Goal: Task Accomplishment & Management: Manage account settings

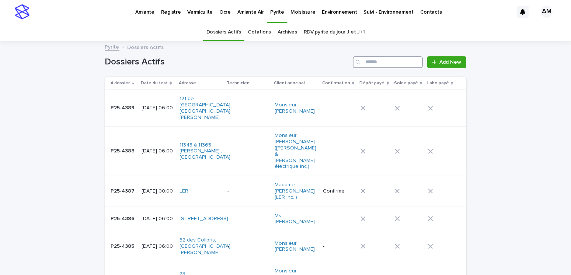
click at [382, 60] on input "Search" at bounding box center [388, 62] width 70 height 12
type input "*******"
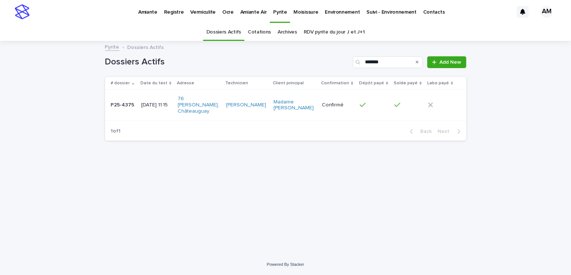
click at [160, 107] on div "[DATE] 11:15" at bounding box center [156, 105] width 31 height 12
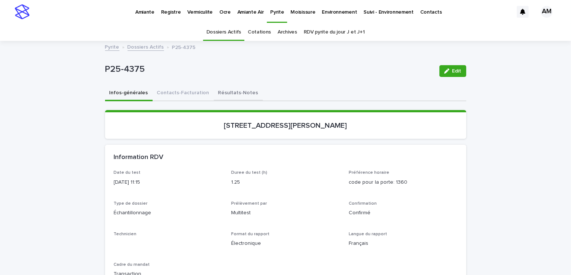
click at [239, 94] on button "Résultats-Notes" at bounding box center [238, 93] width 49 height 15
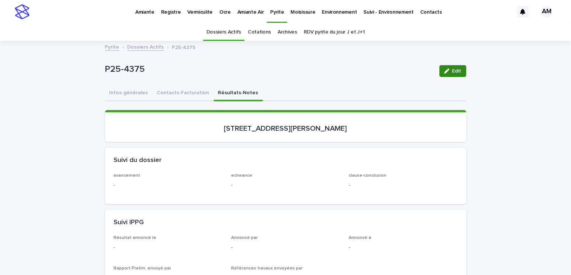
click at [447, 74] on button "Edit" at bounding box center [452, 71] width 27 height 12
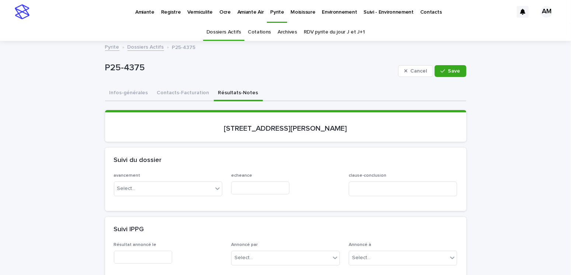
scroll to position [74, 0]
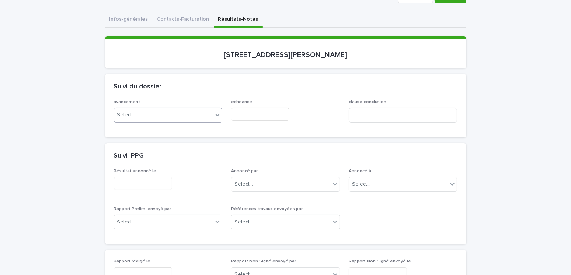
click at [147, 110] on div "Select..." at bounding box center [163, 115] width 99 height 12
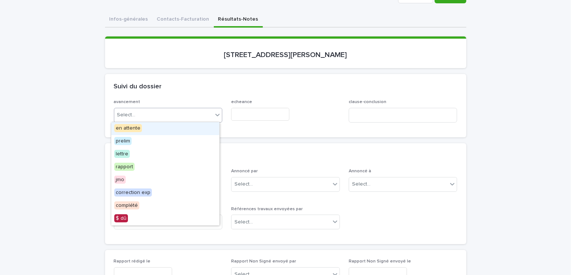
click at [122, 127] on span "en attente" at bounding box center [128, 128] width 28 height 8
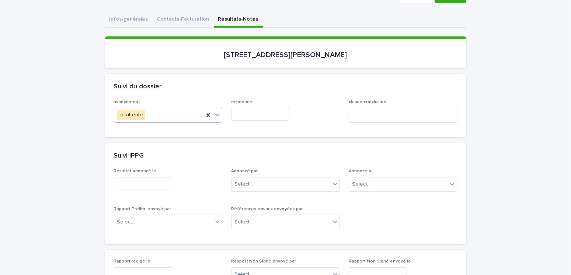
click at [243, 117] on input "text" at bounding box center [260, 114] width 58 height 13
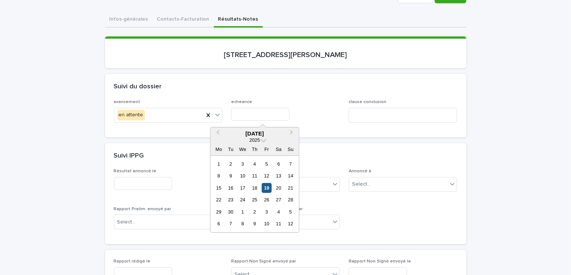
click at [268, 189] on div "19" at bounding box center [267, 188] width 10 height 10
type input "**********"
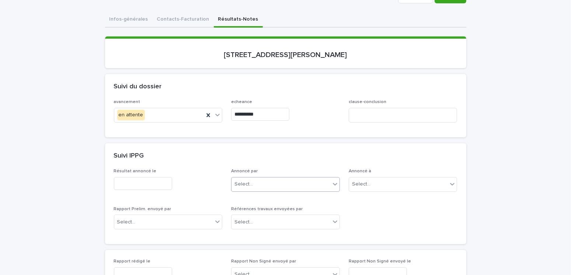
scroll to position [184, 0]
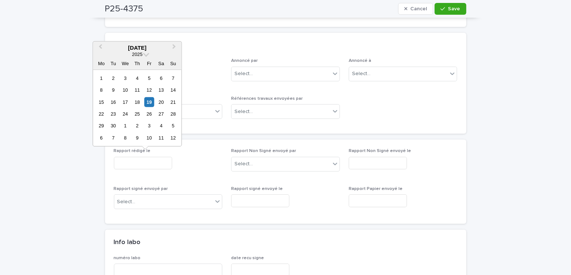
click at [124, 159] on input "text" at bounding box center [143, 163] width 58 height 13
click at [113, 114] on div "23" at bounding box center [113, 114] width 10 height 10
type input "**********"
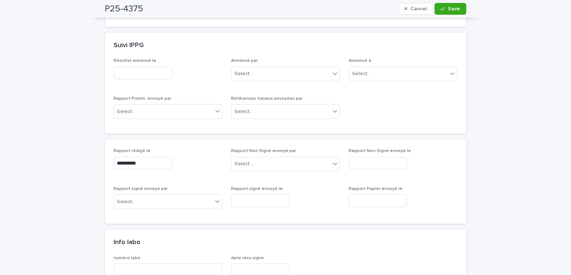
scroll to position [0, 0]
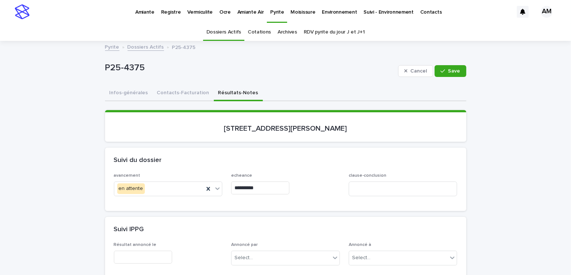
click at [184, 89] on button "Contacts-Facturation" at bounding box center [183, 93] width 61 height 15
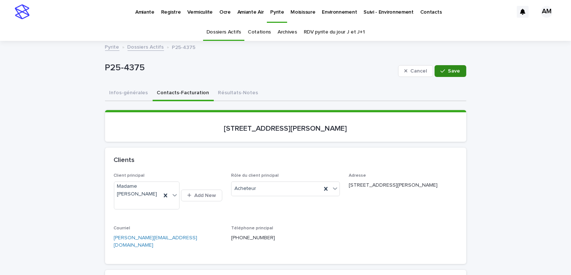
click at [444, 73] on div "button" at bounding box center [443, 71] width 7 height 5
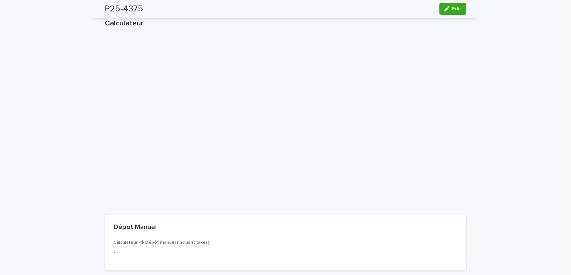
scroll to position [1032, 0]
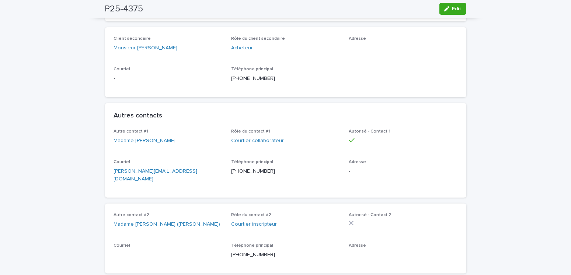
scroll to position [0, 0]
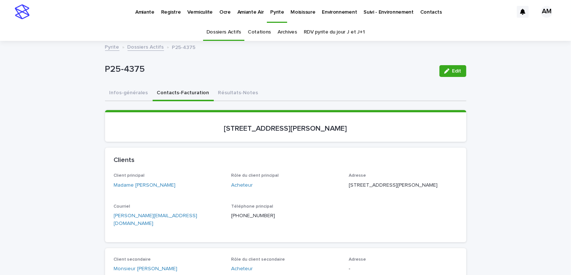
click at [154, 43] on link "Dossiers Actifs" at bounding box center [146, 46] width 36 height 8
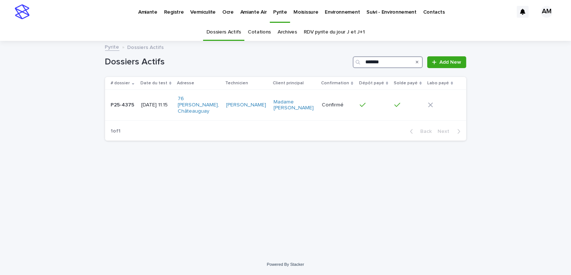
click at [390, 64] on input "*******" at bounding box center [388, 62] width 70 height 12
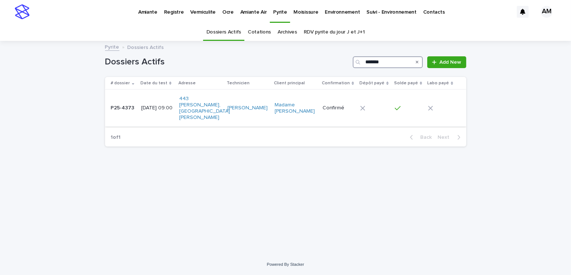
type input "*******"
click at [154, 105] on p "[DATE] 09:00" at bounding box center [157, 108] width 32 height 6
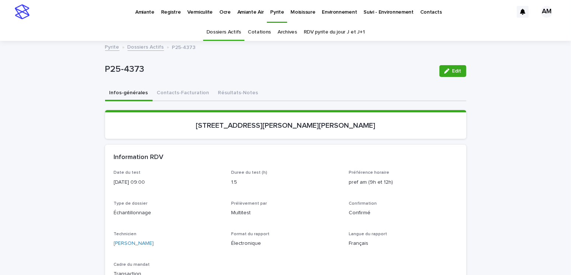
click at [236, 91] on button "Résultats-Notes" at bounding box center [238, 93] width 49 height 15
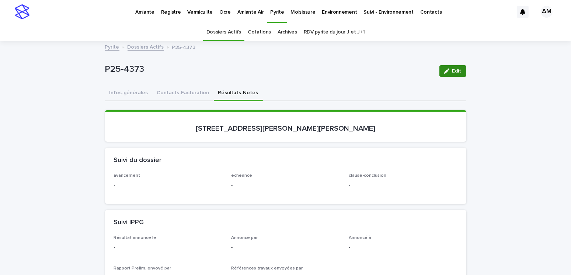
click at [454, 70] on span "Edit" at bounding box center [456, 71] width 9 height 5
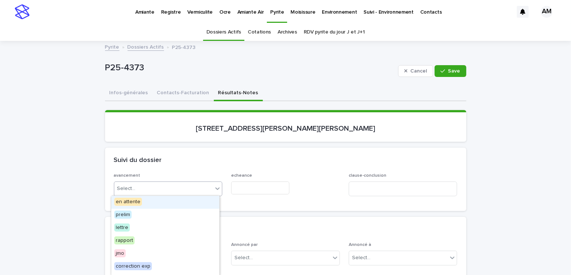
click at [144, 193] on div "Select..." at bounding box center [163, 189] width 99 height 12
click at [130, 206] on div "en attente" at bounding box center [165, 202] width 108 height 13
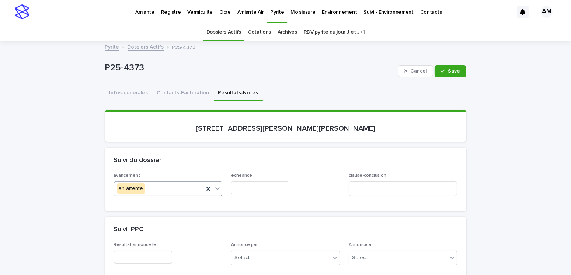
click at [247, 182] on input "text" at bounding box center [260, 188] width 58 height 13
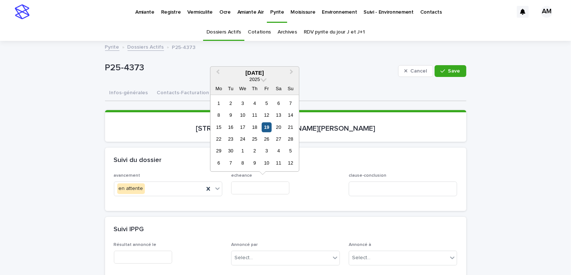
click at [264, 127] on div "19" at bounding box center [267, 127] width 10 height 10
type input "**********"
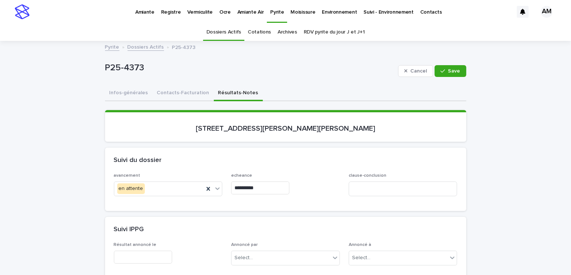
scroll to position [147, 0]
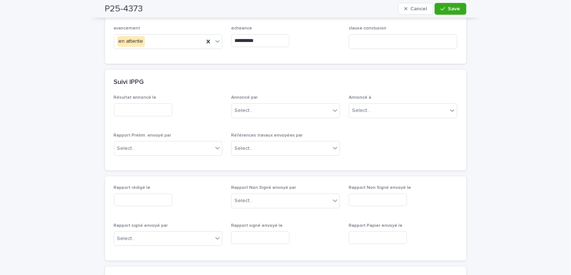
drag, startPoint x: 136, startPoint y: 192, endPoint x: 129, endPoint y: 186, distance: 9.2
click at [135, 192] on div "Rapport rédigé le" at bounding box center [168, 198] width 109 height 27
click at [130, 204] on input "text" at bounding box center [143, 200] width 58 height 13
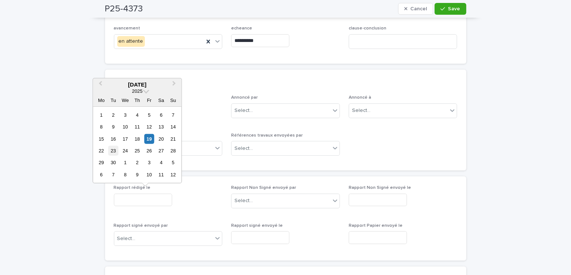
click at [112, 150] on div "23" at bounding box center [113, 151] width 10 height 10
type input "**********"
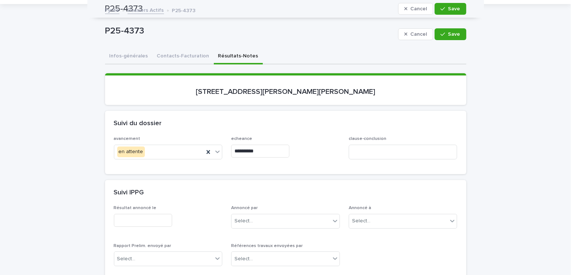
scroll to position [0, 0]
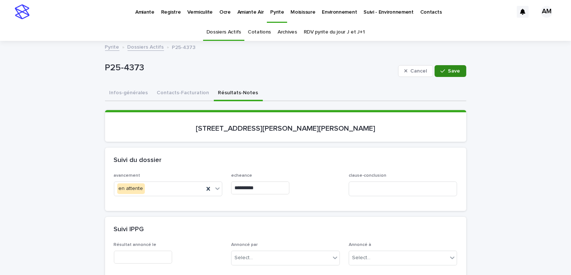
click at [445, 71] on div "button" at bounding box center [443, 71] width 7 height 5
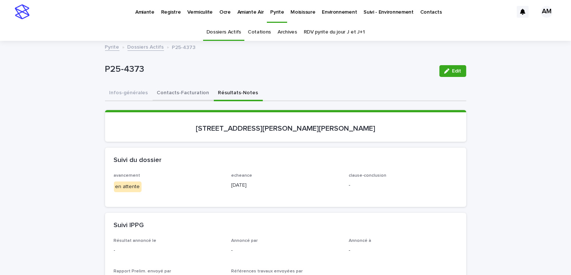
click at [188, 90] on button "Contacts-Facturation" at bounding box center [183, 93] width 61 height 15
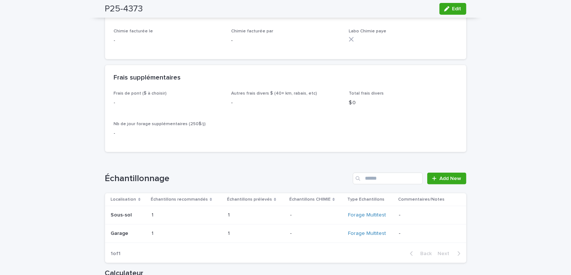
scroll to position [885, 0]
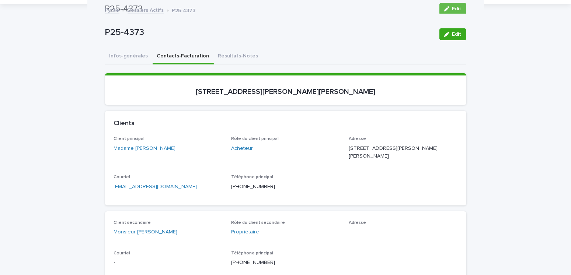
scroll to position [0, 0]
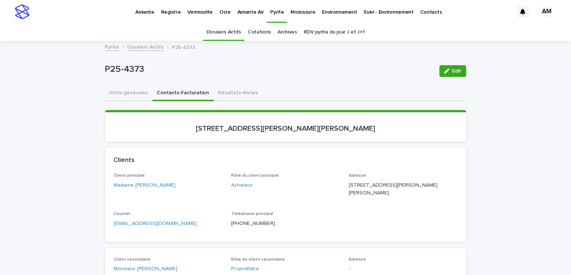
click at [146, 48] on link "Dossiers Actifs" at bounding box center [146, 46] width 36 height 8
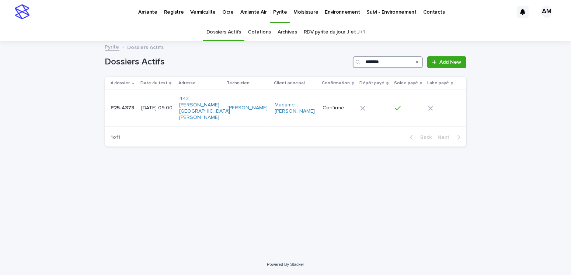
click at [393, 58] on input "*******" at bounding box center [388, 62] width 70 height 12
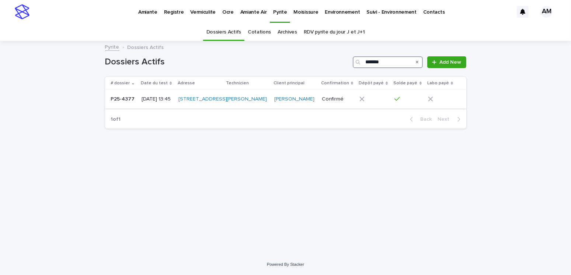
type input "*******"
click at [167, 102] on p "[DATE] 13:45" at bounding box center [157, 99] width 31 height 6
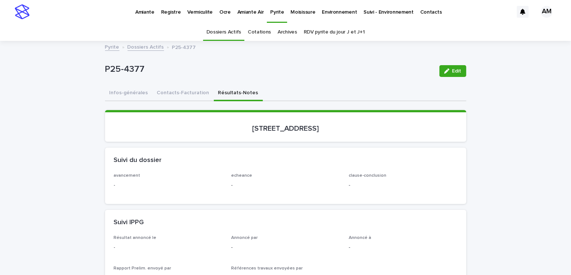
drag, startPoint x: 232, startPoint y: 88, endPoint x: 431, endPoint y: 84, distance: 199.0
click at [265, 93] on div "Infos-générales Contacts-Facturation Résultats-Notes" at bounding box center [285, 93] width 361 height 15
click at [448, 75] on button "Edit" at bounding box center [452, 71] width 27 height 12
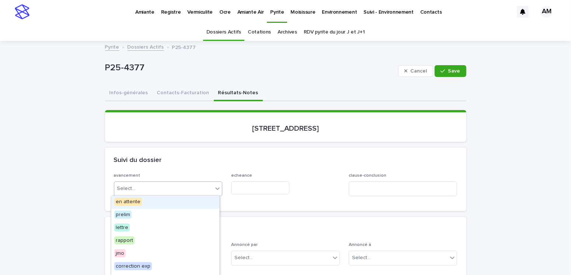
click at [133, 189] on div "Select..." at bounding box center [163, 189] width 99 height 12
click at [131, 201] on span "en attente" at bounding box center [128, 202] width 28 height 8
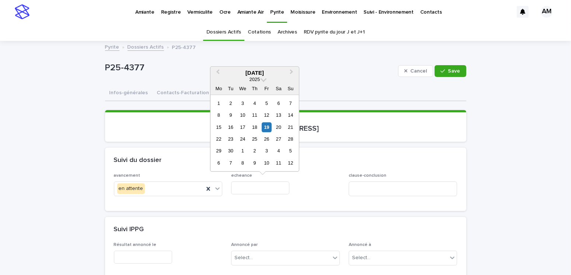
click at [245, 188] on input "text" at bounding box center [260, 188] width 58 height 13
click at [266, 129] on div "19" at bounding box center [267, 127] width 10 height 10
type input "**********"
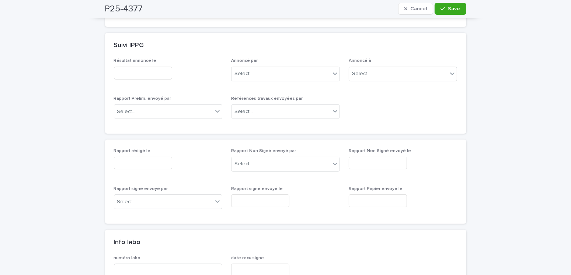
scroll to position [221, 0]
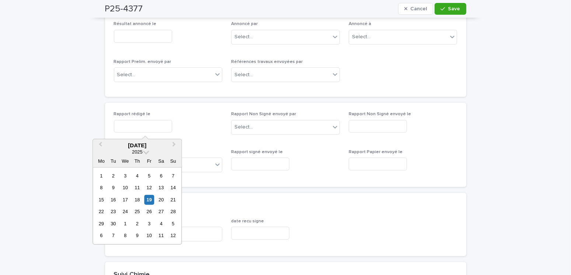
click at [142, 123] on input "text" at bounding box center [143, 126] width 58 height 13
click at [116, 213] on div "23" at bounding box center [113, 212] width 10 height 10
type input "**********"
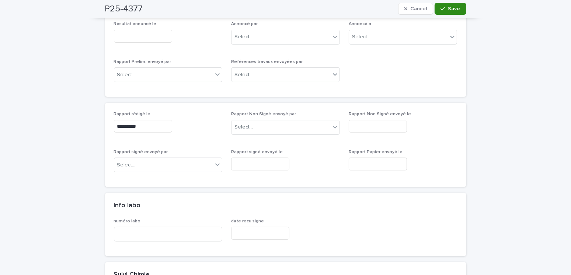
click at [454, 10] on span "Save" at bounding box center [454, 8] width 12 height 5
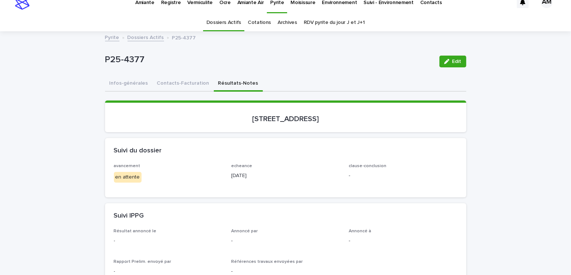
scroll to position [0, 0]
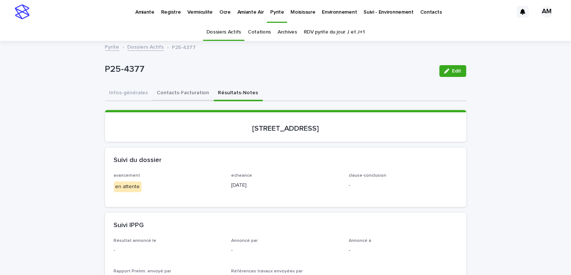
click at [183, 93] on button "Contacts-Facturation" at bounding box center [183, 93] width 61 height 15
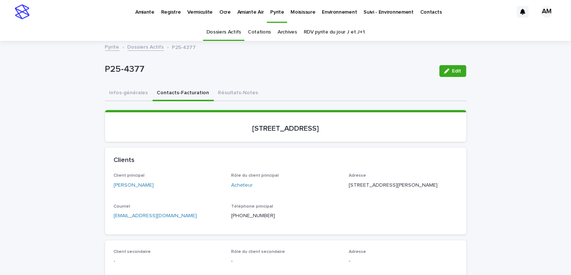
click at [137, 46] on link "Dossiers Actifs" at bounding box center [146, 46] width 36 height 8
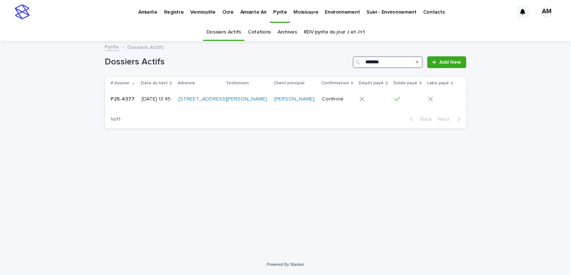
click at [387, 63] on input "*******" at bounding box center [388, 62] width 70 height 12
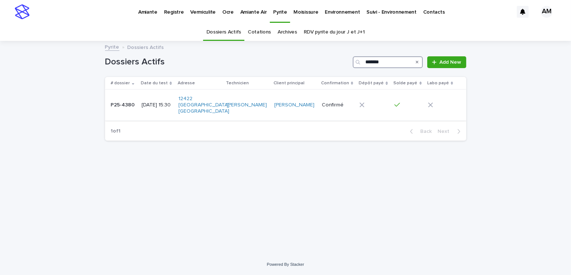
type input "*******"
click at [156, 102] on p "[DATE] 15:30" at bounding box center [157, 105] width 31 height 6
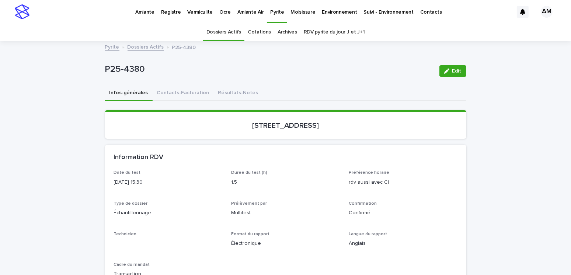
click at [236, 93] on button "Résultats-Notes" at bounding box center [238, 93] width 49 height 15
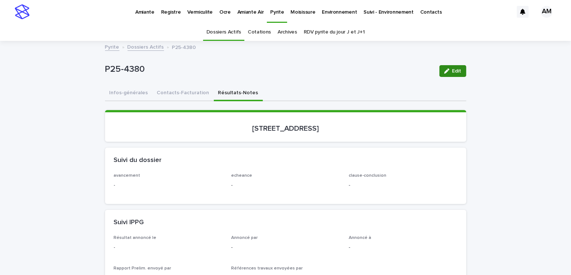
click at [459, 66] on button "Edit" at bounding box center [452, 71] width 27 height 12
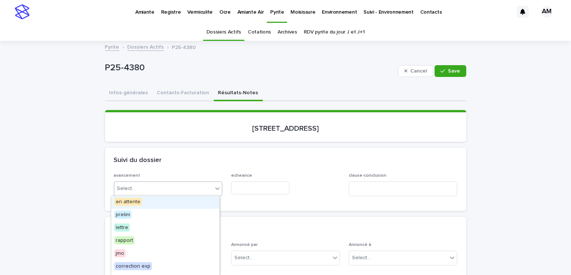
click at [143, 191] on div "Select..." at bounding box center [163, 189] width 99 height 12
click at [136, 203] on span "en attente" at bounding box center [128, 202] width 28 height 8
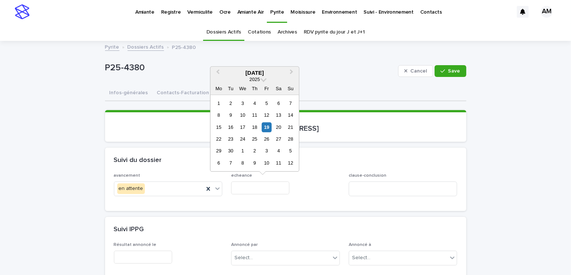
click at [251, 184] on input "text" at bounding box center [260, 188] width 58 height 13
click at [270, 126] on div "19" at bounding box center [267, 127] width 10 height 10
type input "**********"
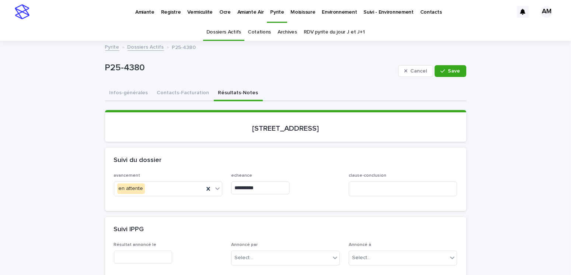
scroll to position [147, 0]
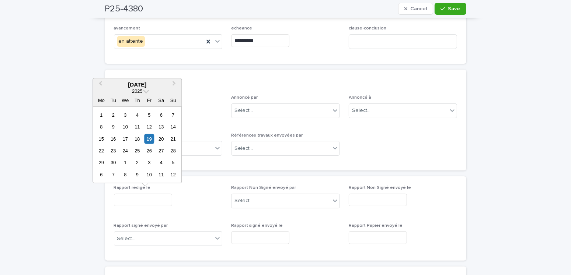
click at [158, 200] on input "text" at bounding box center [143, 200] width 58 height 13
click at [114, 149] on div "23" at bounding box center [113, 151] width 10 height 10
type input "**********"
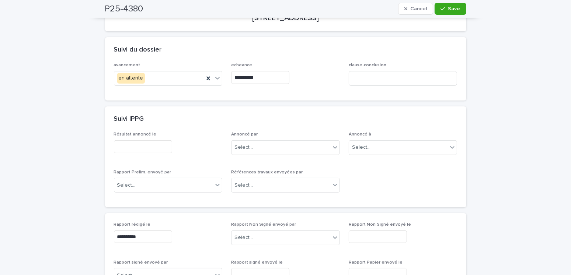
scroll to position [0, 0]
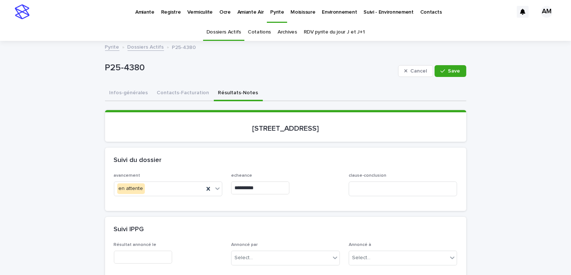
click at [442, 64] on div "Cancel Save" at bounding box center [432, 70] width 68 height 29
click at [448, 69] on span "Save" at bounding box center [454, 71] width 12 height 5
click at [172, 89] on button "Contacts-Facturation" at bounding box center [183, 93] width 61 height 15
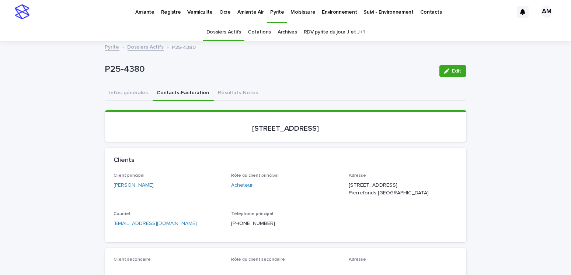
click at [325, 37] on link "RDV pyrite du jour J et J+1" at bounding box center [334, 32] width 61 height 17
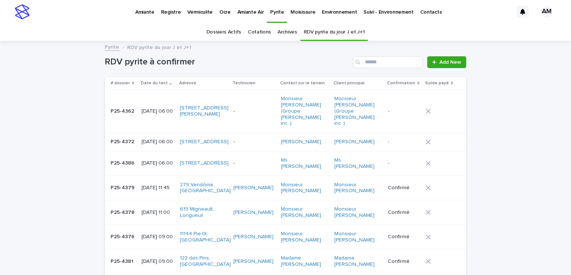
click at [153, 210] on p "[DATE] 11:00" at bounding box center [158, 213] width 32 height 6
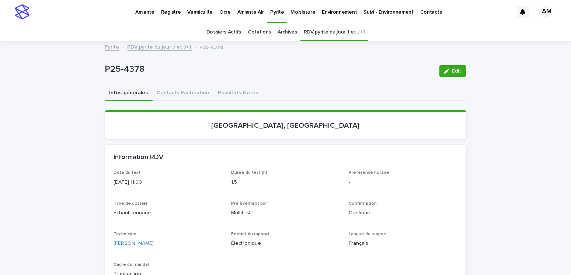
drag, startPoint x: 449, startPoint y: 72, endPoint x: 393, endPoint y: 115, distance: 71.1
click at [452, 72] on span "Edit" at bounding box center [456, 71] width 9 height 5
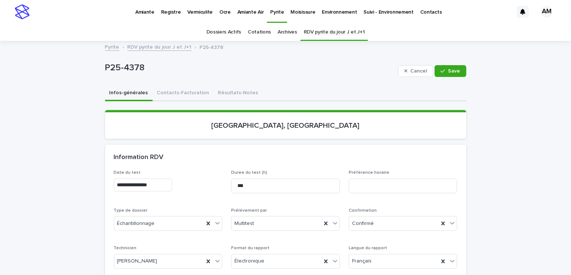
click at [150, 184] on input "**********" at bounding box center [143, 185] width 58 height 13
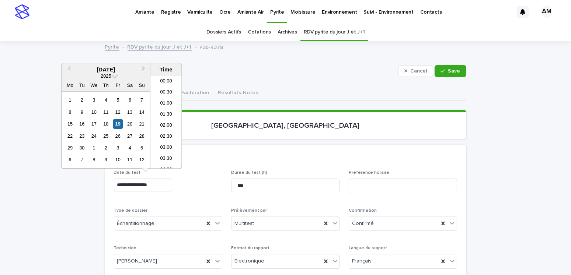
scroll to position [203, 0]
type input "**********"
click at [454, 69] on span "Save" at bounding box center [454, 71] width 12 height 5
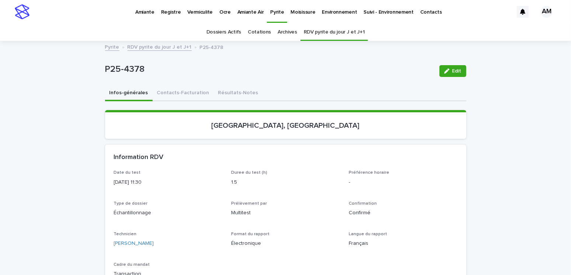
click at [153, 48] on link "RDV pyrite du jour J et J+1" at bounding box center [160, 46] width 64 height 8
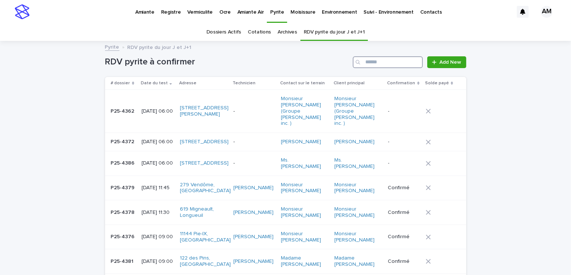
click at [370, 63] on input "Search" at bounding box center [388, 62] width 70 height 12
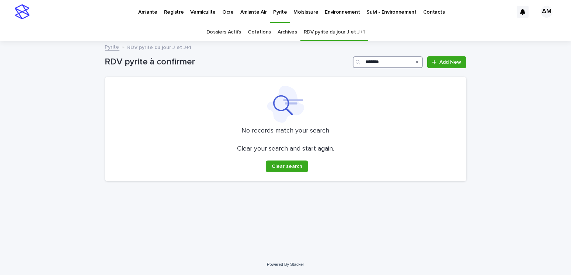
type input "*******"
click at [238, 34] on link "Dossiers Actifs" at bounding box center [223, 32] width 35 height 17
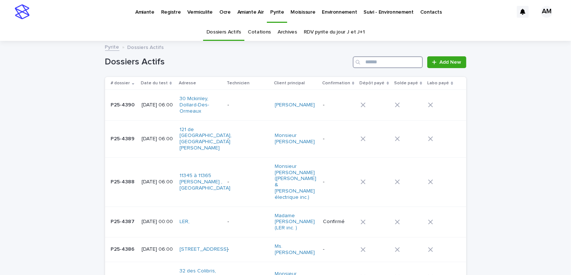
click at [375, 64] on input "Search" at bounding box center [388, 62] width 70 height 12
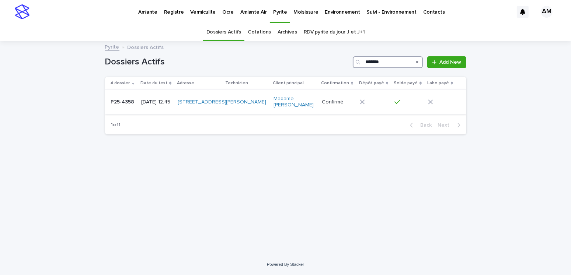
type input "*******"
click at [164, 98] on div "2025-09-16 12:45" at bounding box center [156, 102] width 31 height 8
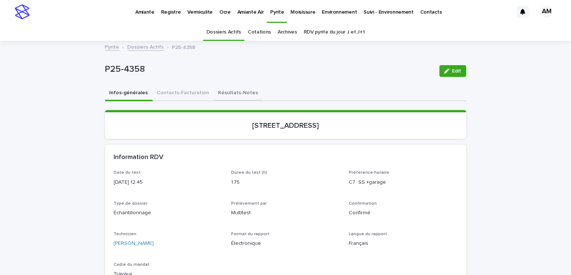
click at [223, 90] on button "Résultats-Notes" at bounding box center [238, 93] width 49 height 15
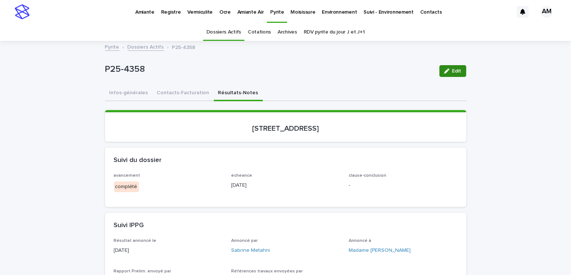
click at [453, 71] on span "Edit" at bounding box center [456, 71] width 9 height 5
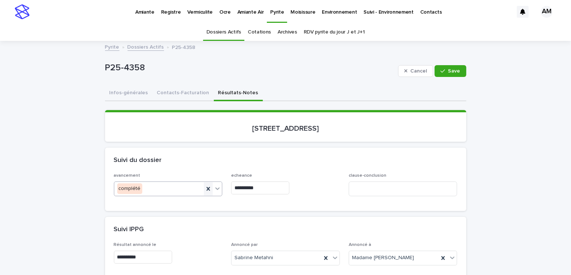
click at [207, 188] on icon at bounding box center [208, 188] width 7 height 7
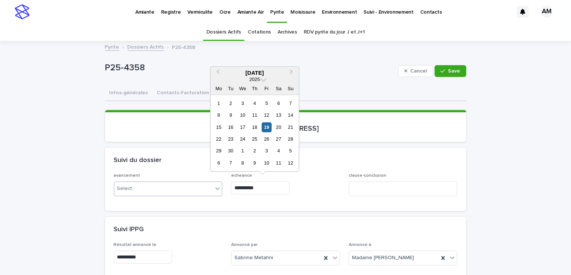
drag, startPoint x: 271, startPoint y: 190, endPoint x: 232, endPoint y: 184, distance: 39.1
click at [232, 184] on input "**********" at bounding box center [260, 188] width 58 height 13
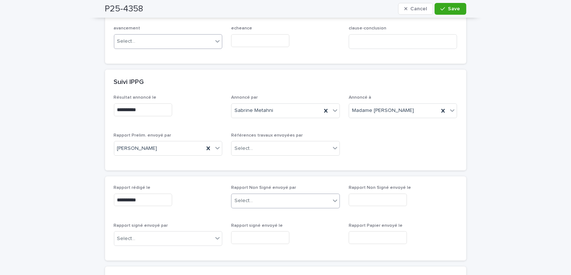
click at [252, 203] on div "Select..." at bounding box center [280, 201] width 99 height 12
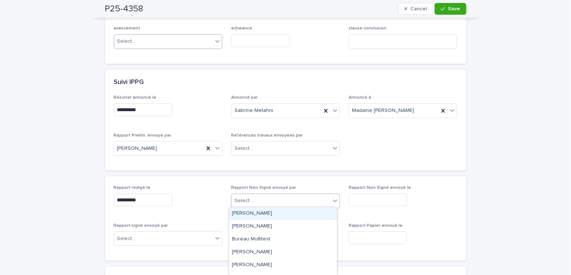
click at [252, 215] on div "[PERSON_NAME]" at bounding box center [283, 213] width 108 height 13
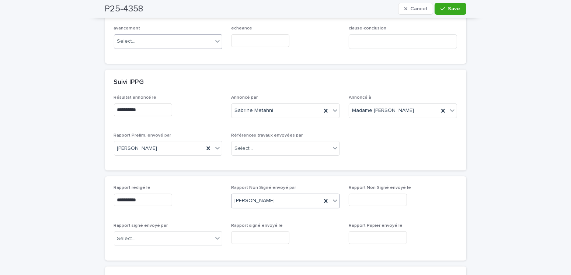
click at [353, 196] on input "text" at bounding box center [378, 200] width 58 height 13
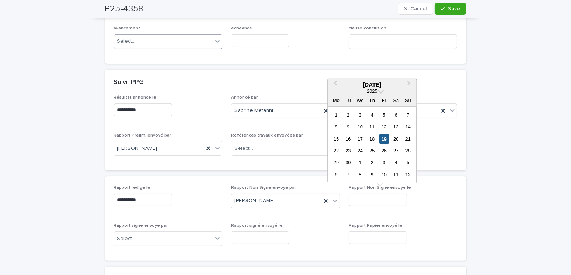
click at [386, 140] on div "19" at bounding box center [384, 139] width 10 height 10
type input "**********"
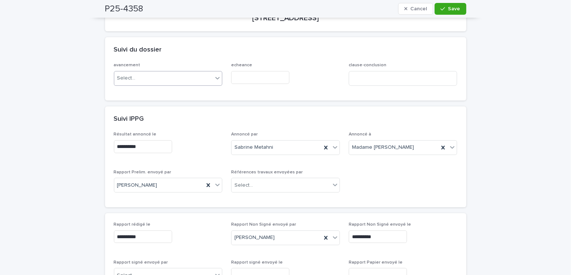
scroll to position [0, 0]
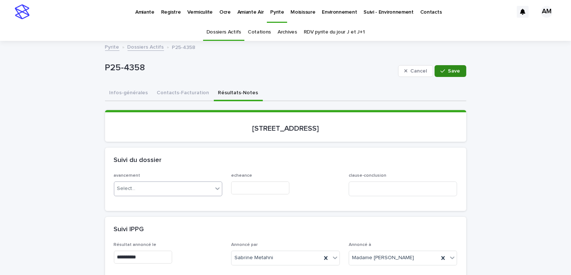
click at [444, 69] on div "button" at bounding box center [443, 71] width 7 height 5
click at [170, 93] on button "Contacts-Facturation" at bounding box center [183, 93] width 61 height 15
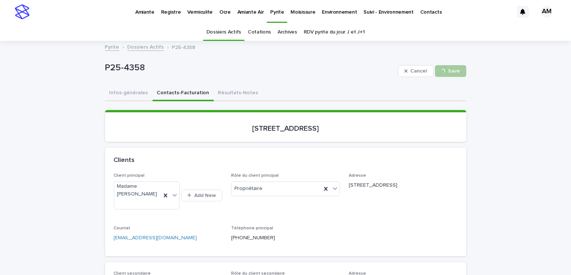
scroll to position [74, 0]
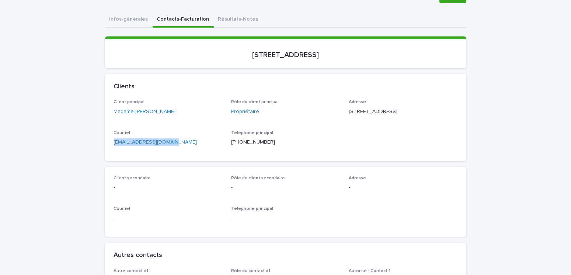
drag, startPoint x: 186, startPoint y: 166, endPoint x: 55, endPoint y: 160, distance: 131.4
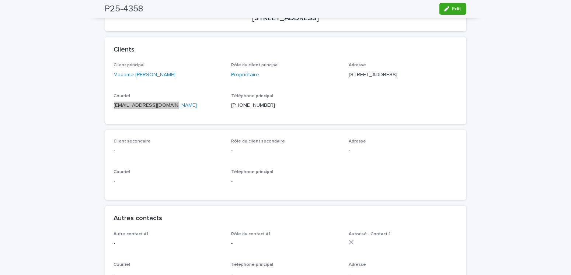
scroll to position [0, 0]
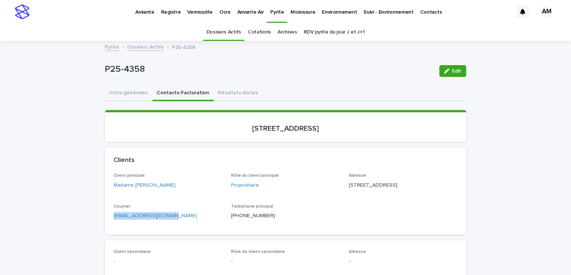
click at [137, 44] on link "Dossiers Actifs" at bounding box center [146, 46] width 36 height 8
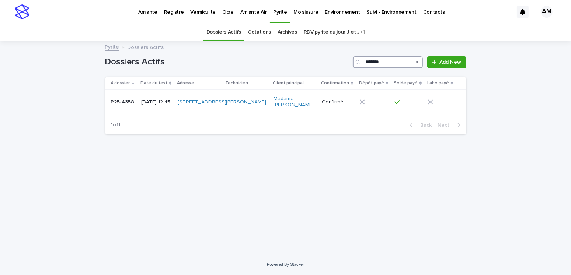
click at [388, 62] on input "*******" at bounding box center [388, 62] width 70 height 12
type input "*******"
click at [161, 100] on p "[DATE] 09:30" at bounding box center [156, 102] width 32 height 6
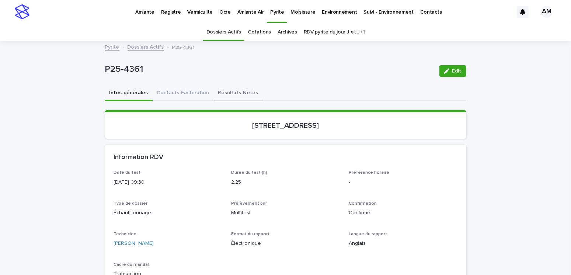
drag, startPoint x: 224, startPoint y: 91, endPoint x: 307, endPoint y: 86, distance: 82.7
click at [224, 91] on button "Résultats-Notes" at bounding box center [238, 93] width 49 height 15
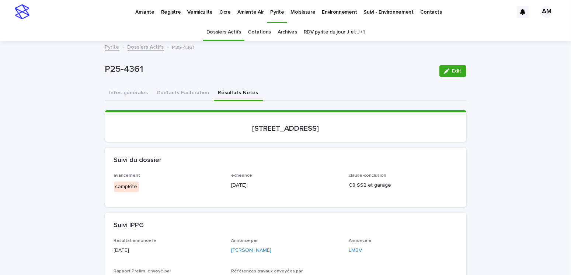
click at [452, 69] on span "Edit" at bounding box center [456, 71] width 9 height 5
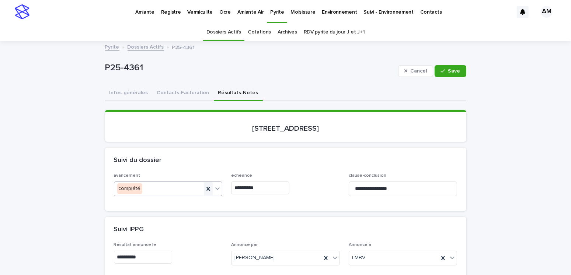
click at [209, 187] on icon at bounding box center [208, 188] width 7 height 7
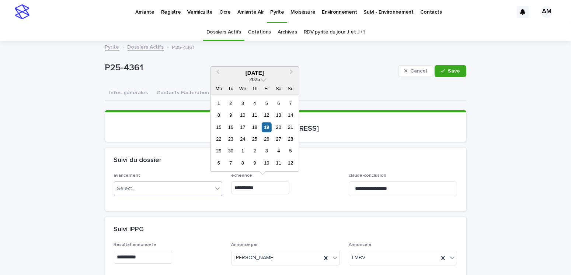
drag, startPoint x: 266, startPoint y: 187, endPoint x: 213, endPoint y: 183, distance: 54.0
click at [213, 183] on div "**********" at bounding box center [285, 187] width 343 height 29
type input "**********"
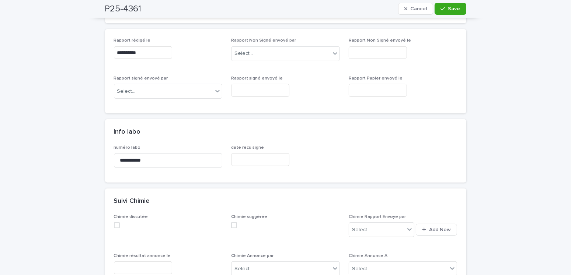
scroll to position [221, 0]
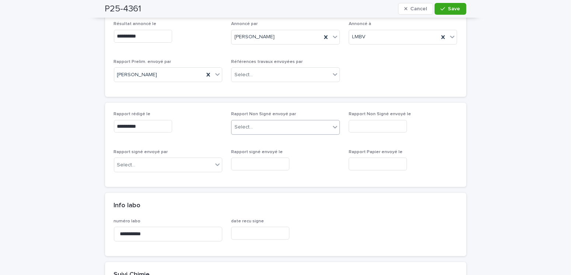
click at [273, 126] on div "Select..." at bounding box center [280, 127] width 99 height 12
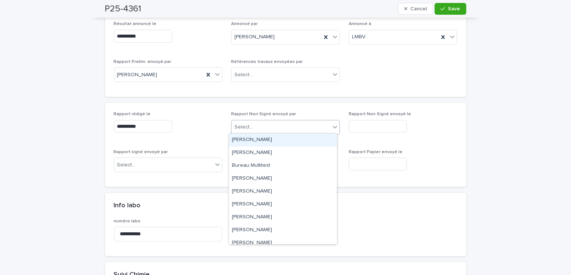
click at [267, 142] on div "[PERSON_NAME]" at bounding box center [283, 140] width 108 height 13
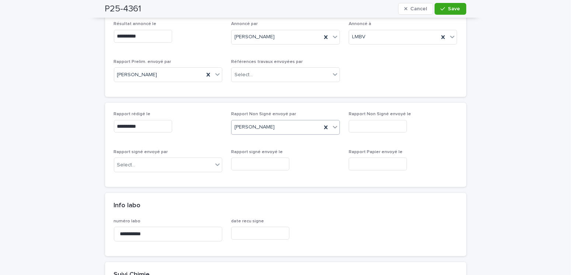
click at [378, 124] on input "text" at bounding box center [378, 126] width 58 height 13
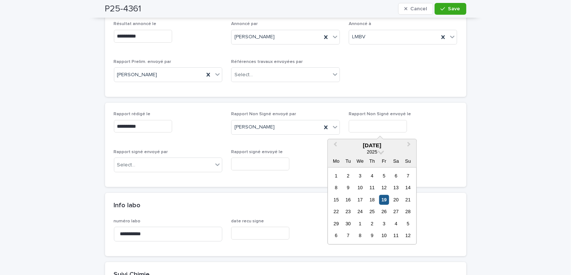
click at [383, 198] on div "19" at bounding box center [384, 200] width 10 height 10
type input "**********"
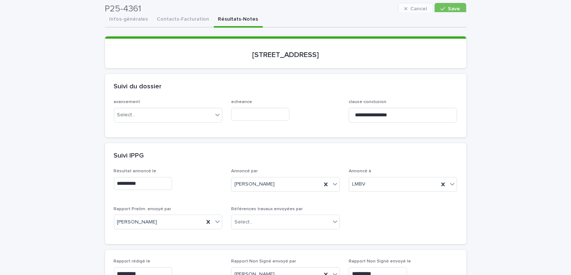
scroll to position [0, 0]
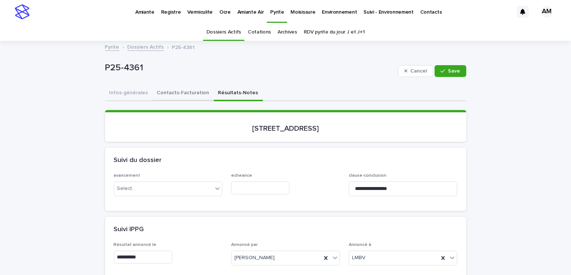
drag, startPoint x: 182, startPoint y: 88, endPoint x: 454, endPoint y: 60, distance: 273.1
click at [182, 88] on button "Contacts-Facturation" at bounding box center [183, 93] width 61 height 15
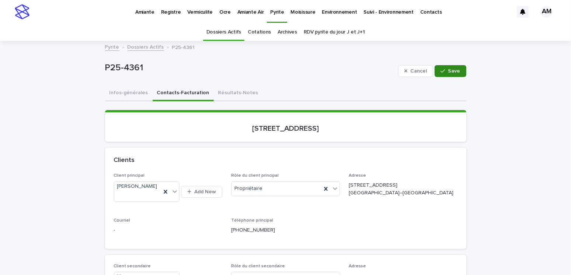
click at [453, 72] on span "Save" at bounding box center [454, 71] width 12 height 5
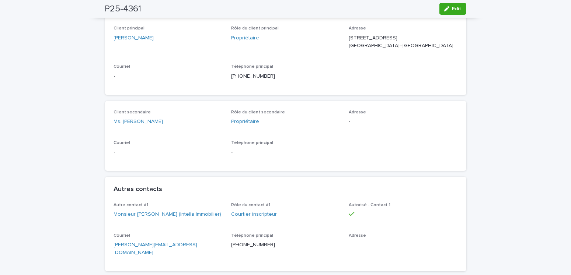
scroll to position [221, 0]
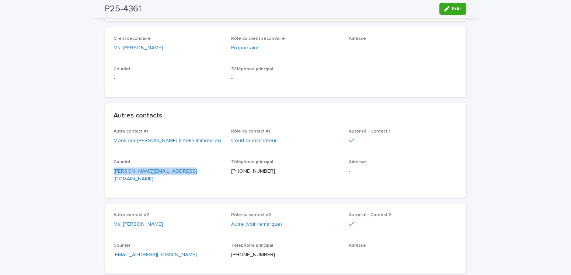
drag, startPoint x: 189, startPoint y: 181, endPoint x: 104, endPoint y: 184, distance: 84.4
click at [105, 184] on div "Autre contact #1 Monsieur Dario Pala (Intella Immobilier) Rôle du contact #1 Co…" at bounding box center [285, 163] width 361 height 69
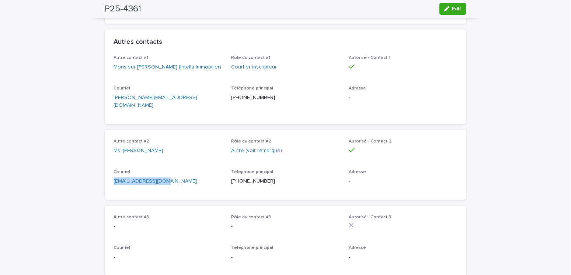
drag, startPoint x: 168, startPoint y: 188, endPoint x: 97, endPoint y: 188, distance: 71.9
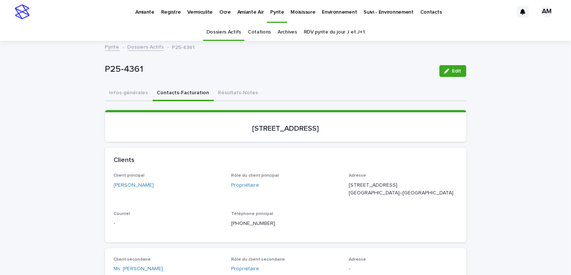
scroll to position [74, 0]
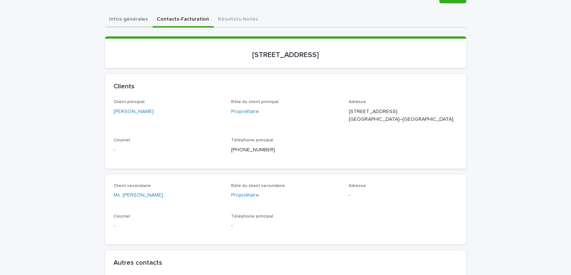
click at [130, 20] on button "Infos-générales" at bounding box center [129, 19] width 48 height 15
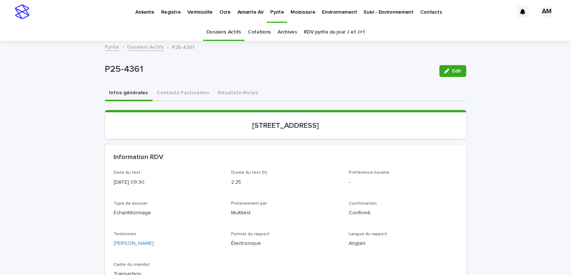
click at [144, 48] on link "Dossiers Actifs" at bounding box center [146, 46] width 36 height 8
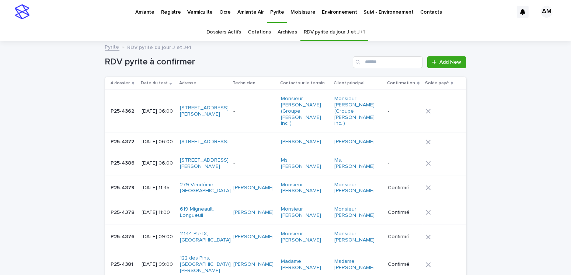
click at [324, 34] on link "RDV pyrite du jour J et J+1" at bounding box center [334, 32] width 61 height 17
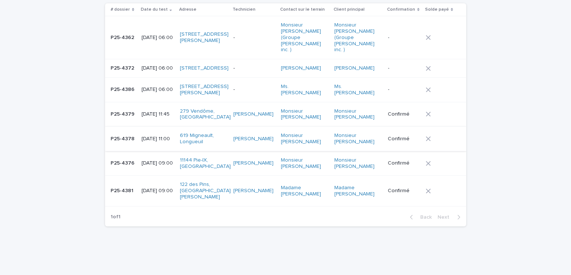
scroll to position [81, 0]
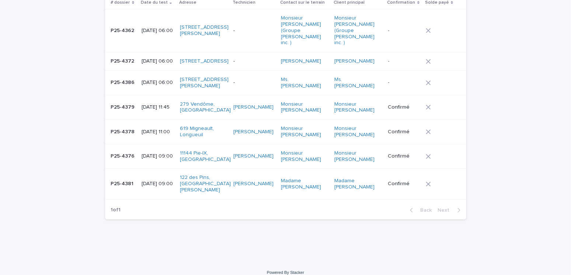
click at [150, 181] on p "[DATE] 09:00" at bounding box center [158, 184] width 32 height 6
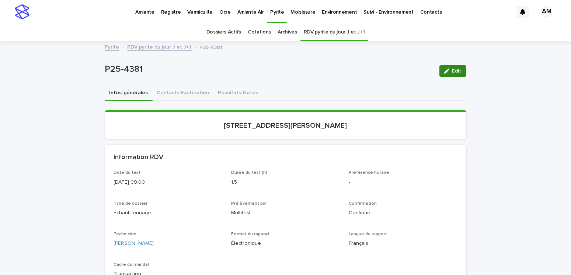
click at [455, 71] on span "Edit" at bounding box center [456, 71] width 9 height 5
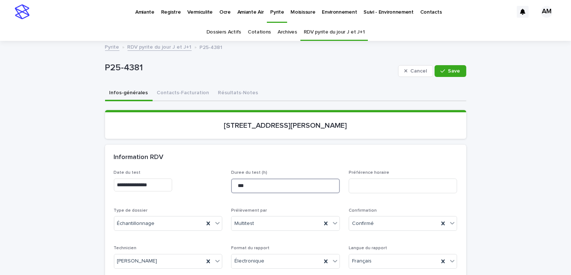
click at [252, 184] on input "***" at bounding box center [285, 186] width 109 height 15
type input "*"
click at [451, 75] on button "Save" at bounding box center [450, 71] width 31 height 12
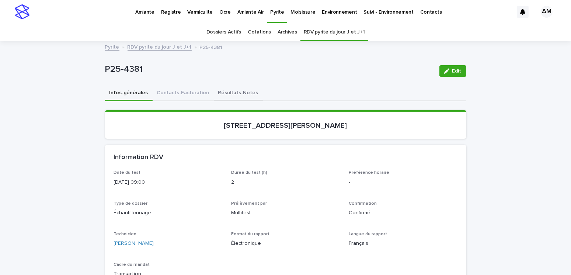
click at [187, 90] on button "Contacts-Facturation" at bounding box center [183, 93] width 61 height 15
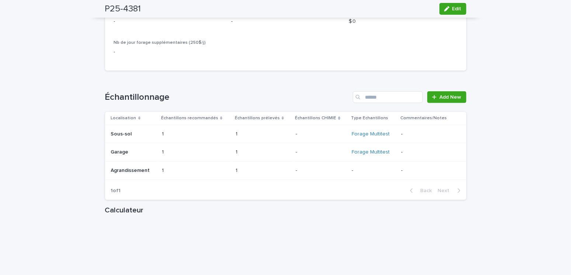
scroll to position [921, 0]
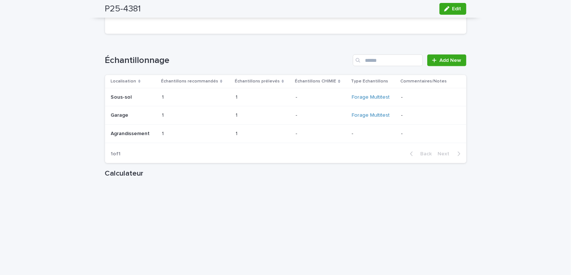
click at [138, 137] on p "Agrandissement" at bounding box center [131, 133] width 41 height 8
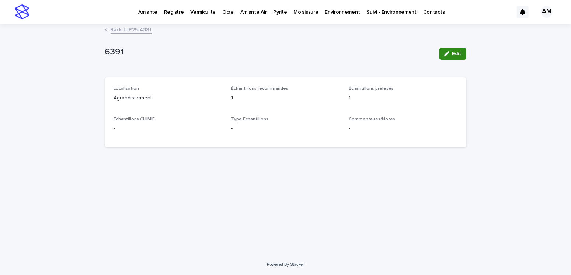
click at [445, 55] on icon "button" at bounding box center [446, 53] width 5 height 5
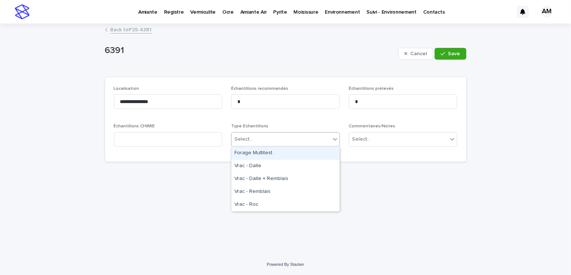
click at [264, 140] on div "Select..." at bounding box center [280, 139] width 99 height 12
drag, startPoint x: 256, startPoint y: 155, endPoint x: 429, endPoint y: 79, distance: 188.6
click at [257, 155] on div "Forage Multitest" at bounding box center [285, 153] width 108 height 13
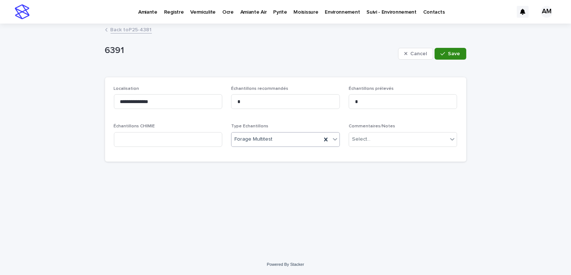
click at [445, 59] on button "Save" at bounding box center [450, 54] width 31 height 12
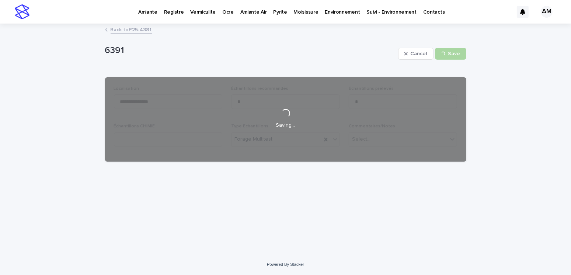
click at [123, 27] on link "Back to P25-4381" at bounding box center [131, 29] width 41 height 8
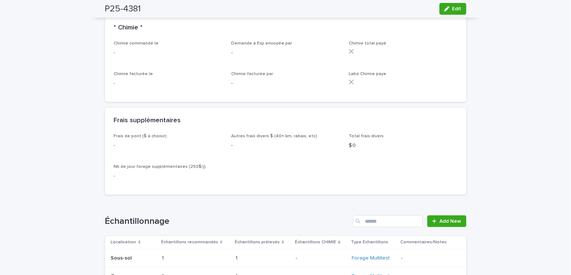
scroll to position [650, 0]
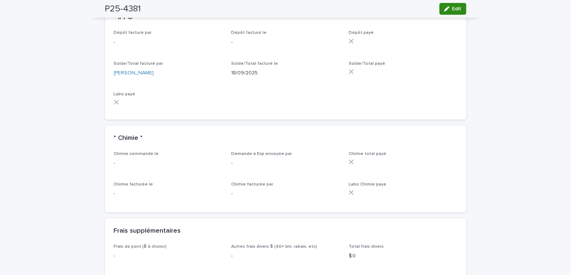
click at [447, 11] on button "Edit" at bounding box center [452, 9] width 27 height 12
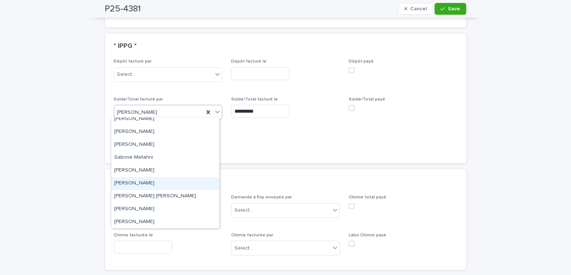
scroll to position [0, 0]
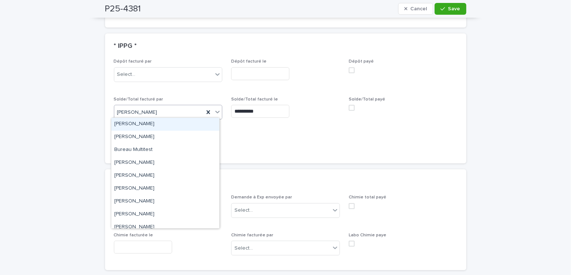
click at [133, 120] on div "[PERSON_NAME]" at bounding box center [165, 124] width 108 height 13
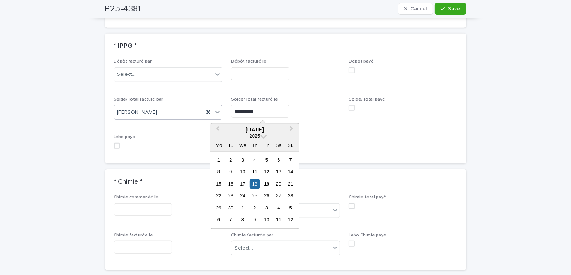
click at [258, 109] on input "**********" at bounding box center [260, 111] width 58 height 13
drag, startPoint x: 264, startPoint y: 185, endPoint x: 273, endPoint y: 185, distance: 8.8
click at [265, 185] on div "19" at bounding box center [267, 184] width 10 height 10
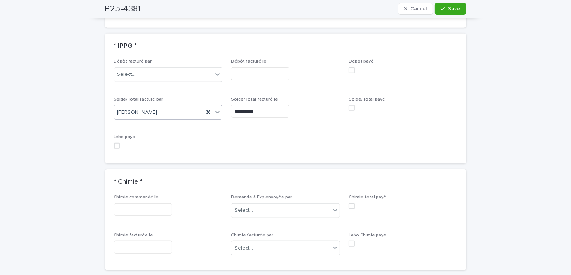
type input "**********"
click at [444, 10] on div "button" at bounding box center [443, 8] width 7 height 5
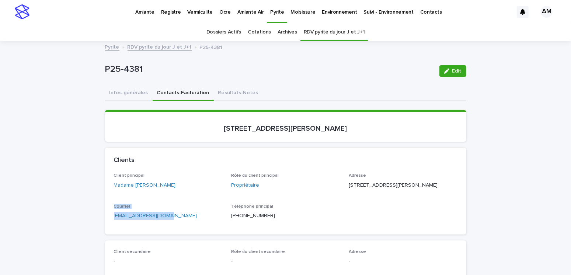
drag, startPoint x: 177, startPoint y: 223, endPoint x: 103, endPoint y: 217, distance: 73.5
click at [105, 217] on div "Client principal Madame [PERSON_NAME] Rôle du client principal Propriétaire Adr…" at bounding box center [285, 203] width 361 height 61
click at [180, 226] on div "Courriel [EMAIL_ADDRESS][DOMAIN_NAME]" at bounding box center [168, 215] width 109 height 22
drag, startPoint x: 181, startPoint y: 231, endPoint x: 184, endPoint y: 208, distance: 23.4
click at [182, 226] on div "Courriel [EMAIL_ADDRESS][DOMAIN_NAME]" at bounding box center [168, 215] width 109 height 22
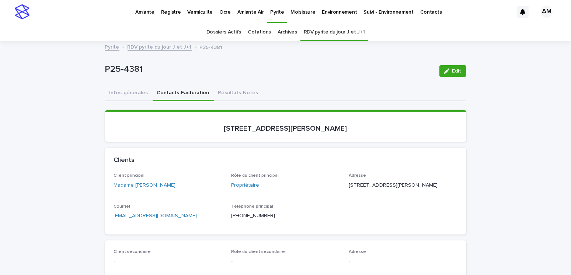
click at [186, 192] on div "Client principal Madame [PERSON_NAME]" at bounding box center [168, 184] width 109 height 22
drag, startPoint x: 174, startPoint y: 223, endPoint x: 108, endPoint y: 226, distance: 66.4
click at [108, 226] on div "Client principal Madame [PERSON_NAME] Rôle du client principal Propriétaire Adr…" at bounding box center [285, 203] width 361 height 61
click at [135, 43] on link "RDV pyrite du jour J et J+1" at bounding box center [160, 46] width 64 height 8
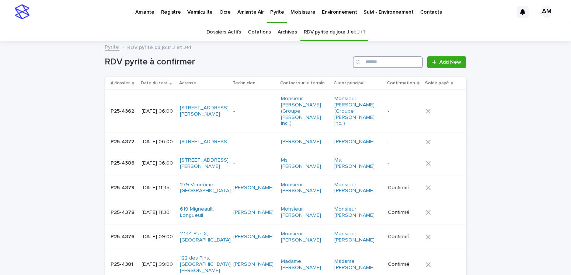
click at [372, 63] on input "Search" at bounding box center [388, 62] width 70 height 12
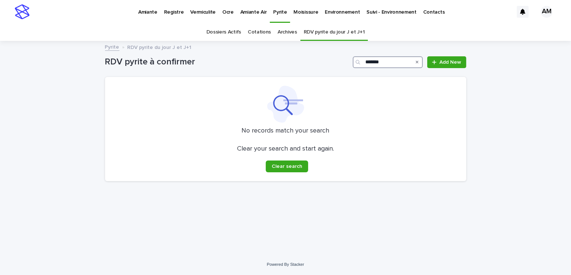
type input "*******"
click at [236, 28] on link "Dossiers Actifs" at bounding box center [223, 32] width 35 height 17
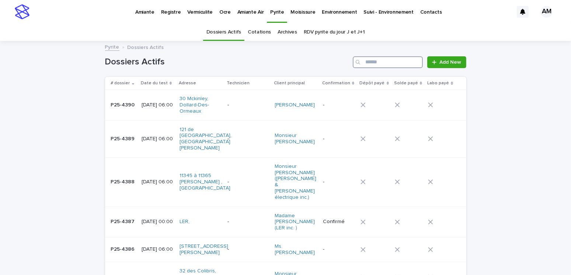
click at [367, 61] on input "Search" at bounding box center [388, 62] width 70 height 12
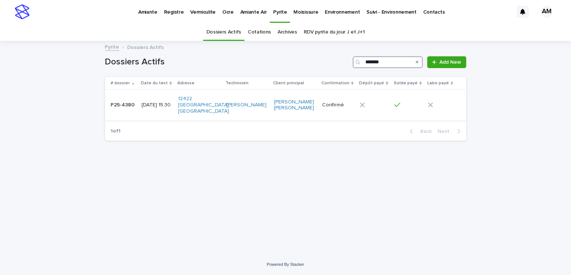
type input "*******"
click at [163, 102] on p "[DATE] 15:30" at bounding box center [157, 105] width 31 height 6
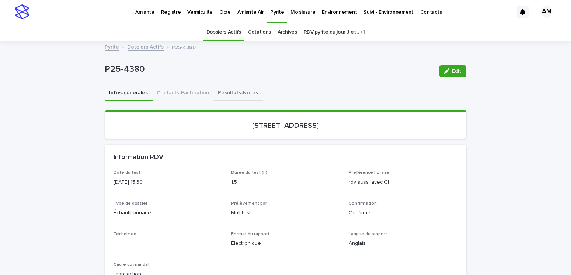
click at [223, 90] on button "Résultats-Notes" at bounding box center [238, 93] width 49 height 15
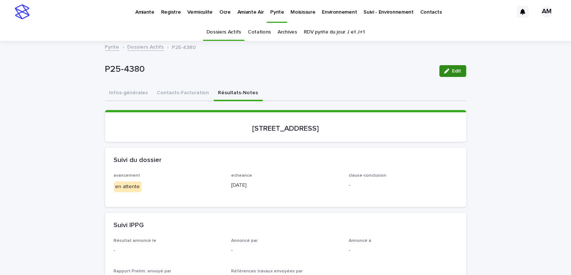
click at [445, 72] on icon "button" at bounding box center [446, 71] width 5 height 5
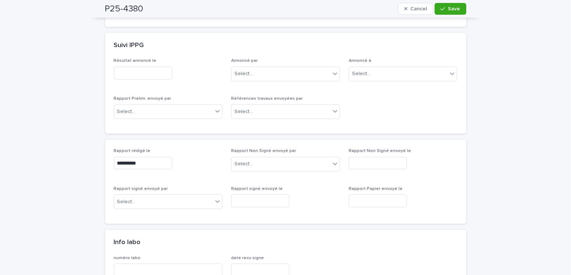
scroll to position [37, 0]
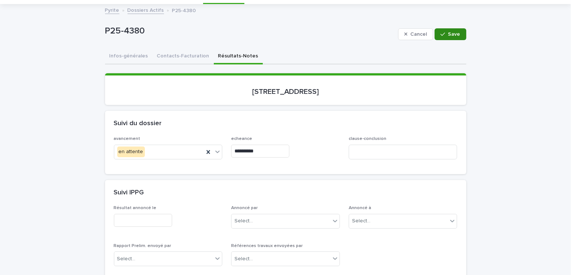
click at [451, 32] on span "Save" at bounding box center [454, 34] width 12 height 5
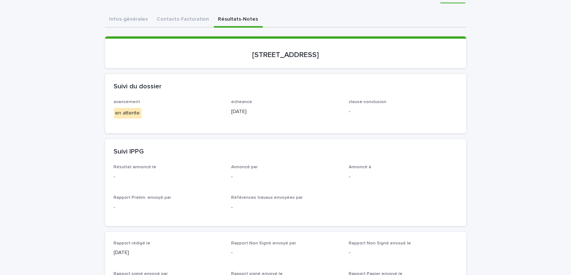
scroll to position [0, 0]
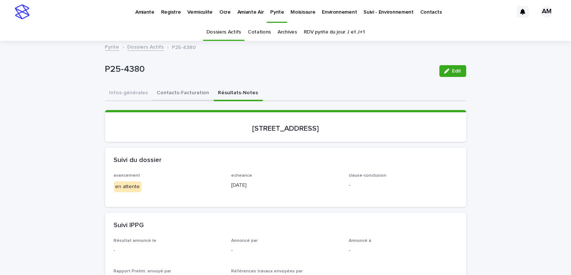
click at [192, 94] on button "Contacts-Facturation" at bounding box center [183, 93] width 61 height 15
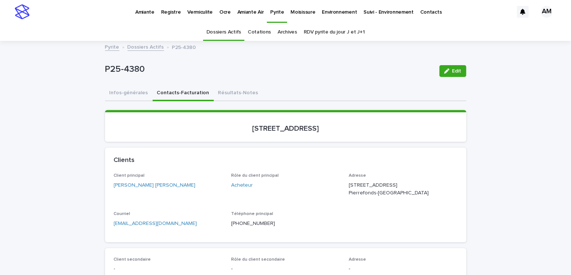
click at [140, 48] on link "Dossiers Actifs" at bounding box center [146, 46] width 36 height 8
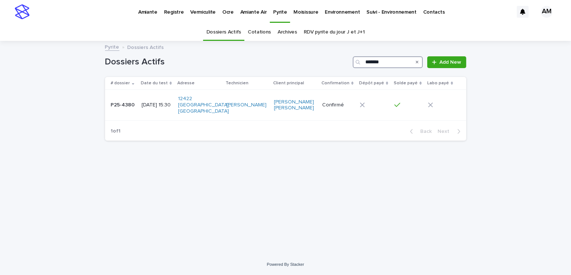
click at [387, 62] on input "*******" at bounding box center [388, 62] width 70 height 12
type input "*******"
